Goal: Information Seeking & Learning: Learn about a topic

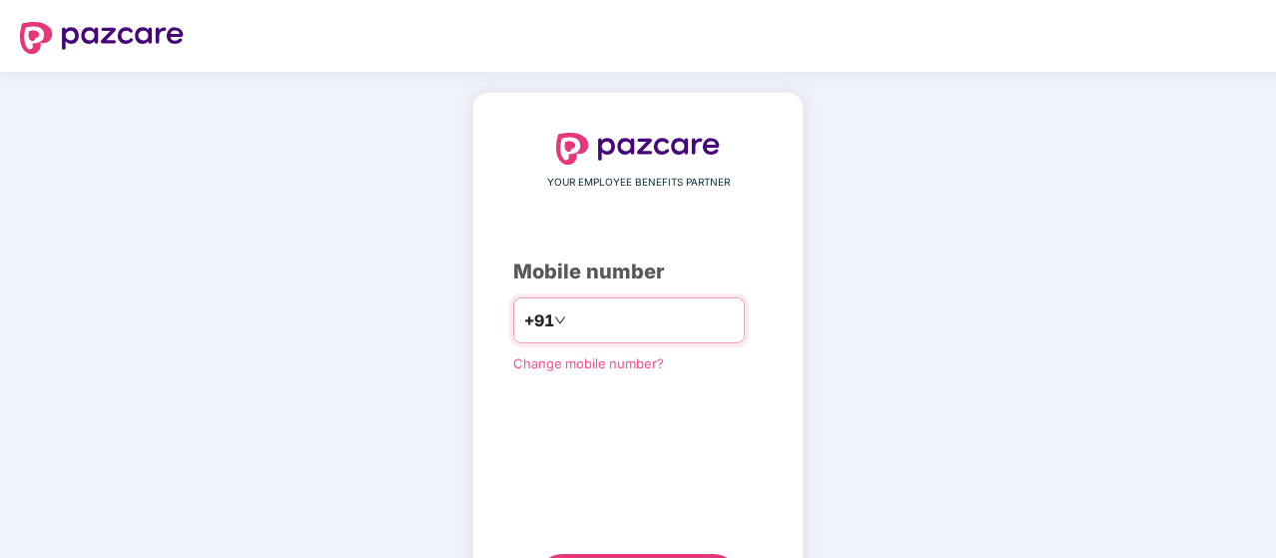
click at [589, 314] on input "number" at bounding box center [652, 321] width 164 height 32
type input "**********"
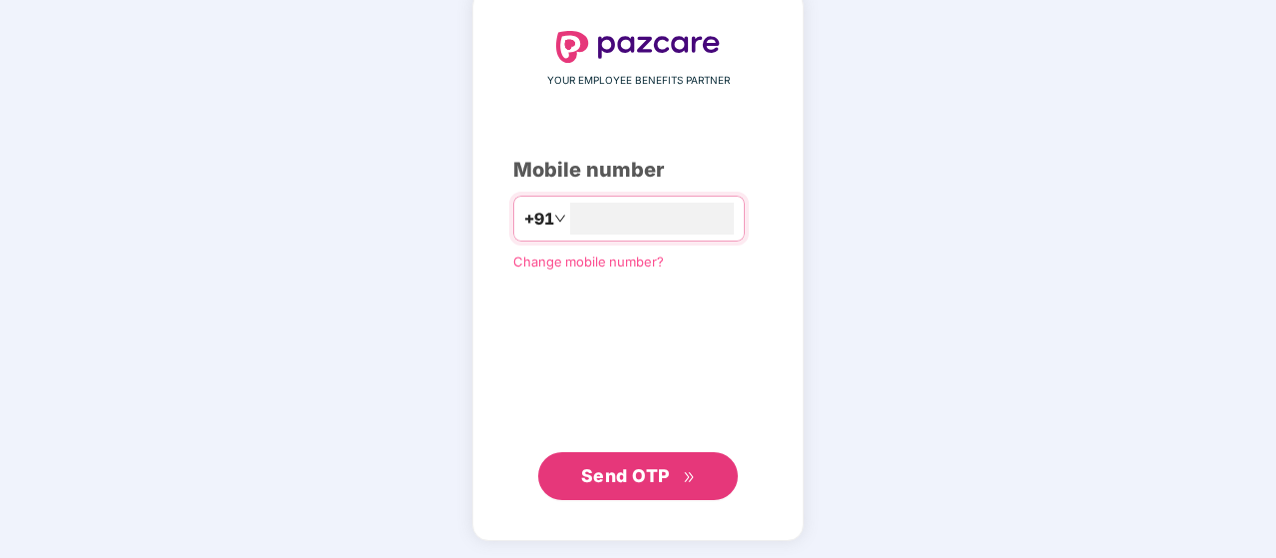
click at [700, 466] on button "Send OTP" at bounding box center [638, 476] width 200 height 48
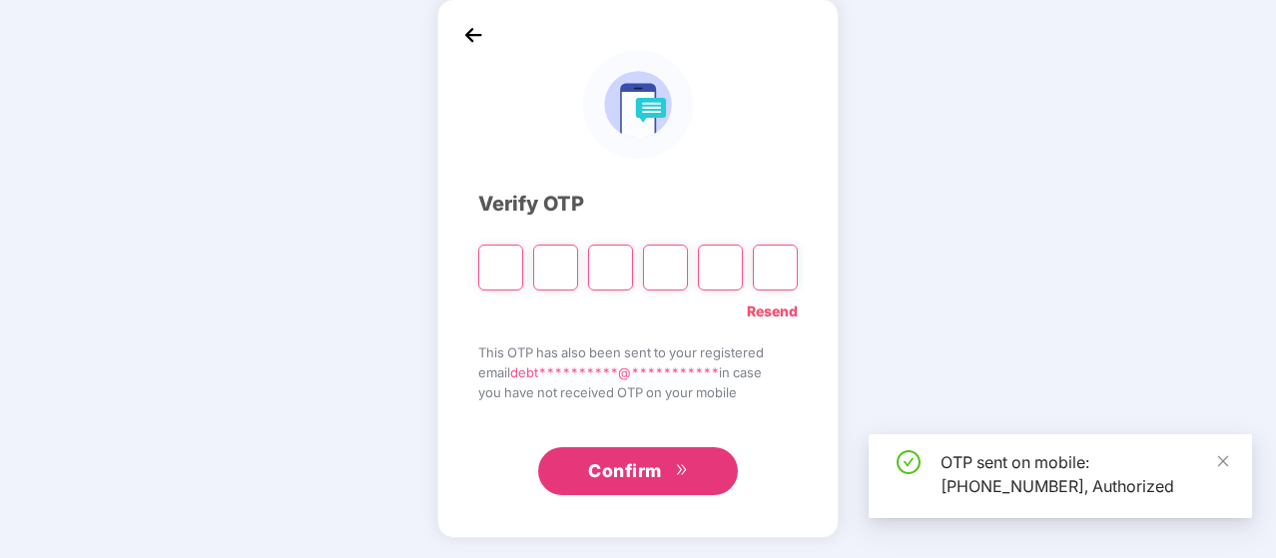
scroll to position [92, 0]
click at [509, 265] on input "Please enter verification code. Digit 1" at bounding box center [500, 269] width 45 height 46
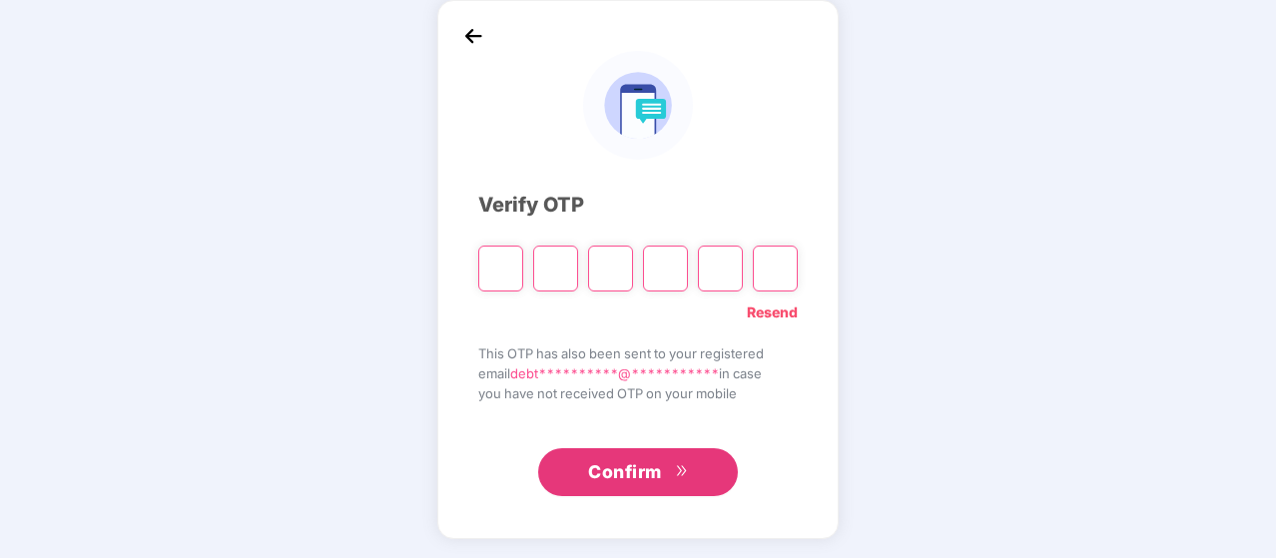
type input "*"
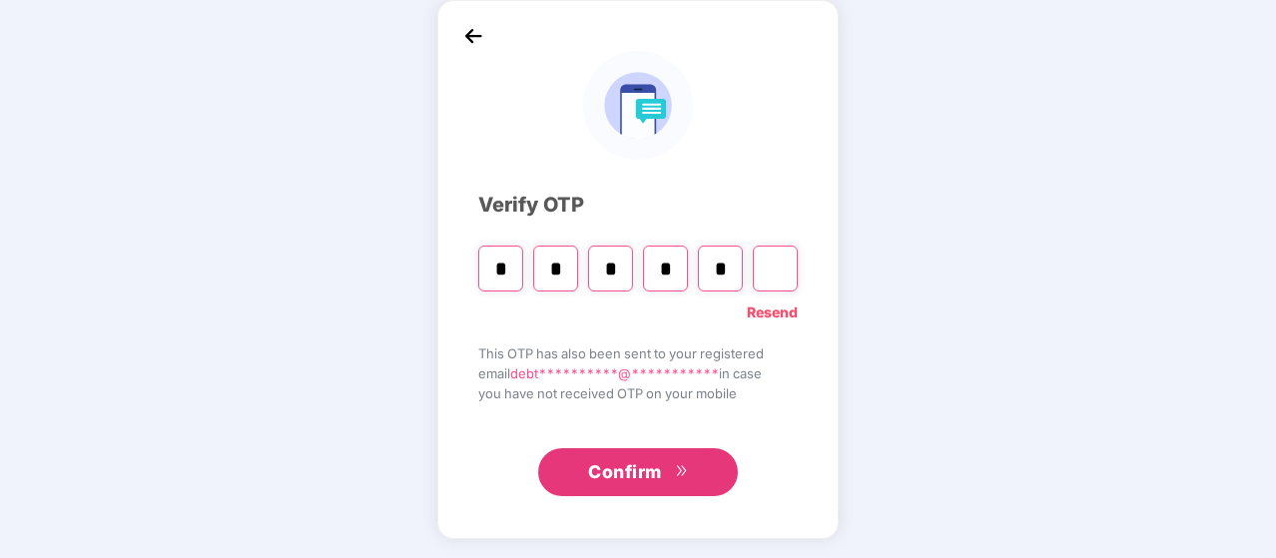
type input "*"
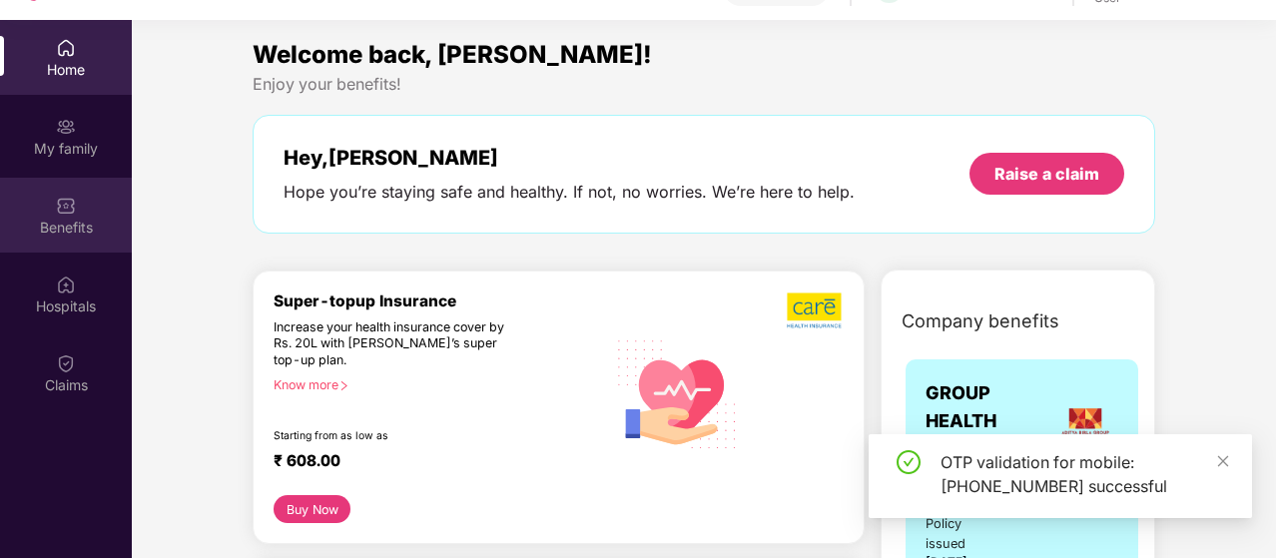
click at [75, 213] on img at bounding box center [66, 206] width 20 height 20
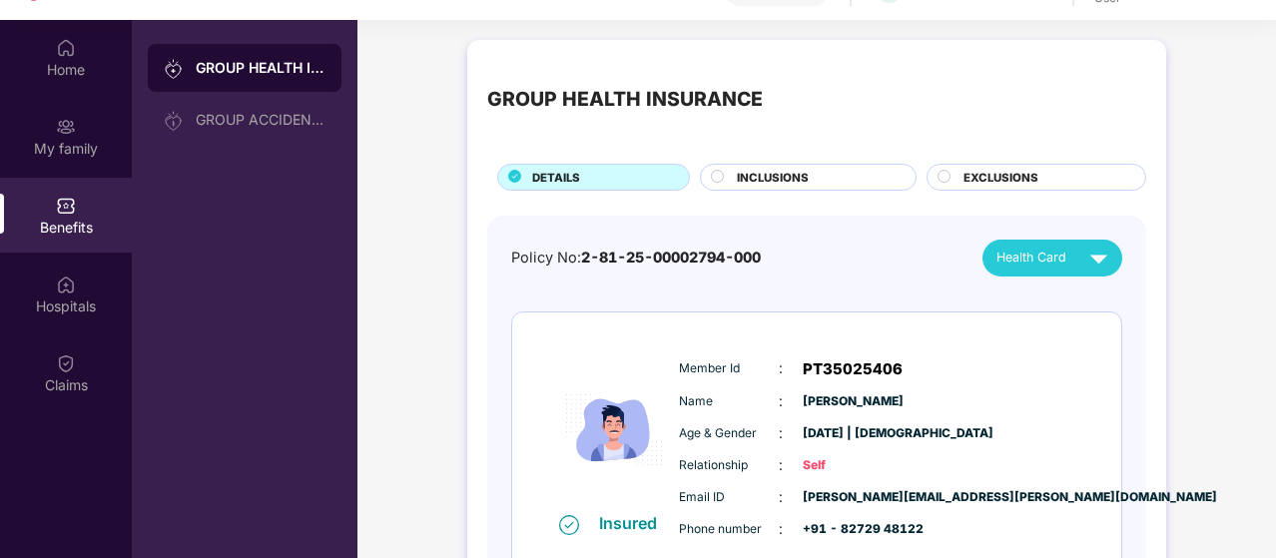
click at [790, 179] on span "INCLUSIONS" at bounding box center [773, 178] width 72 height 18
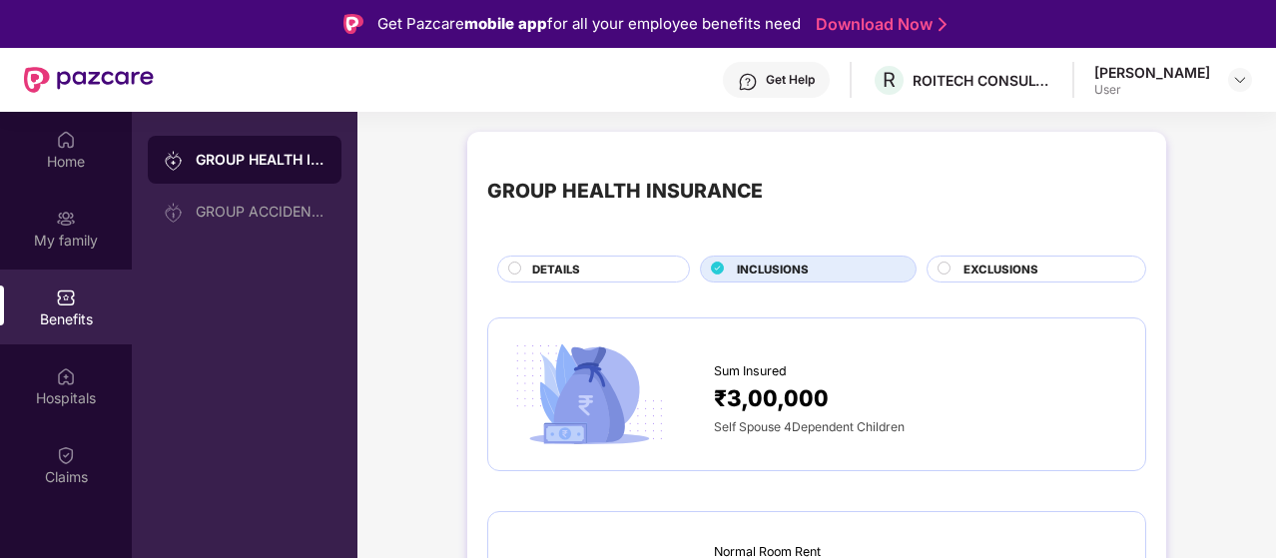
click at [1011, 271] on span "EXCLUSIONS" at bounding box center [1000, 270] width 75 height 18
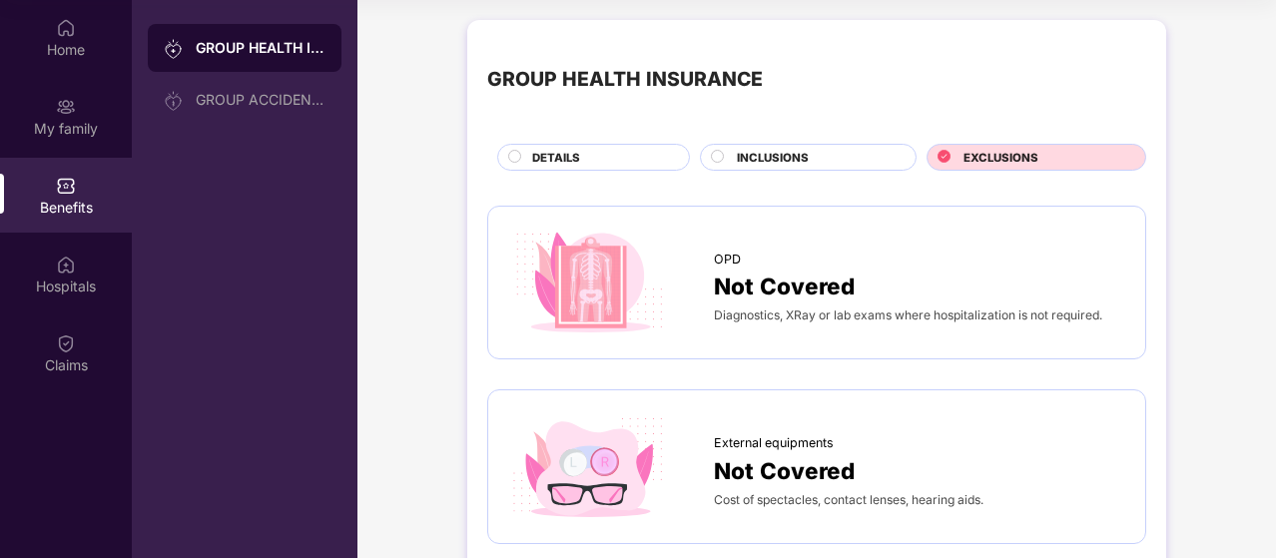
click at [783, 157] on span "INCLUSIONS" at bounding box center [773, 158] width 72 height 18
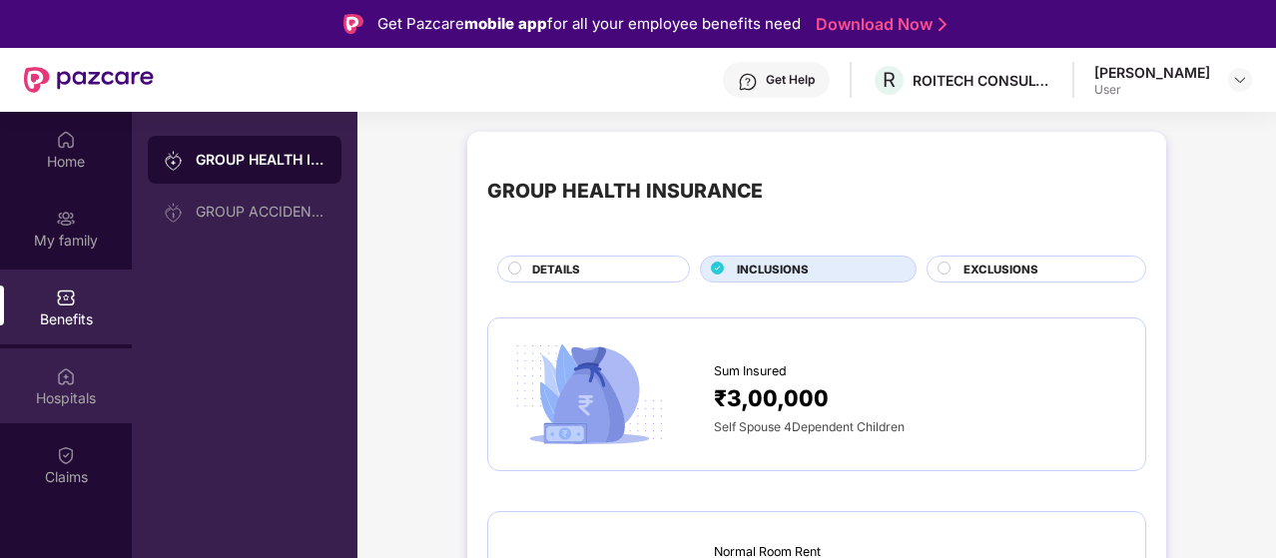
click at [80, 386] on div "Hospitals" at bounding box center [66, 385] width 132 height 75
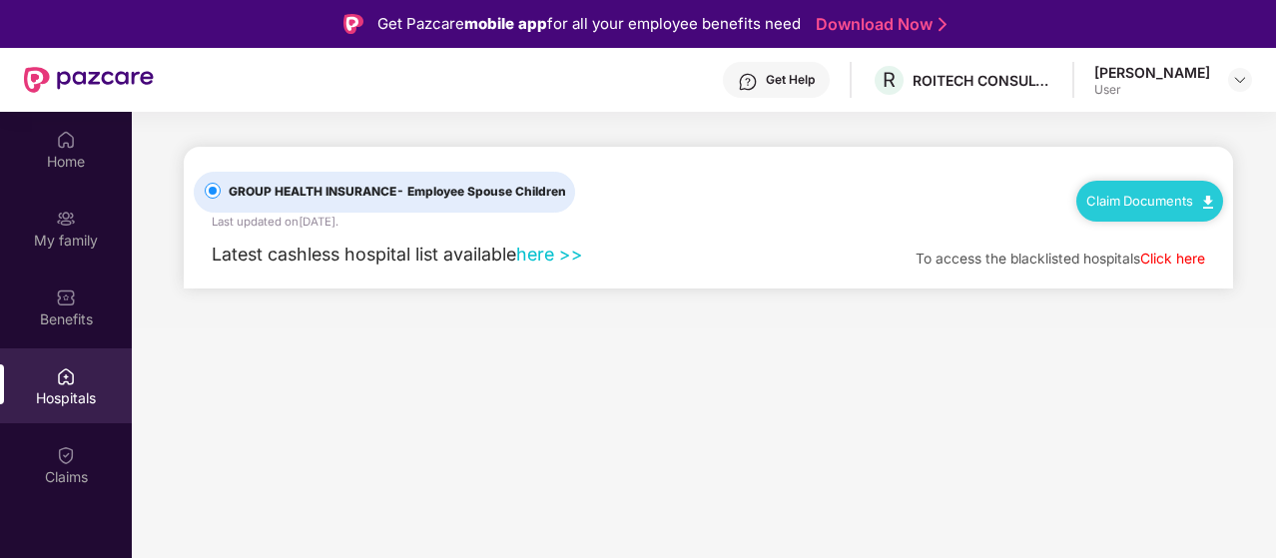
click at [552, 254] on link "here >>" at bounding box center [549, 254] width 67 height 21
